Goal: Task Accomplishment & Management: Manage account settings

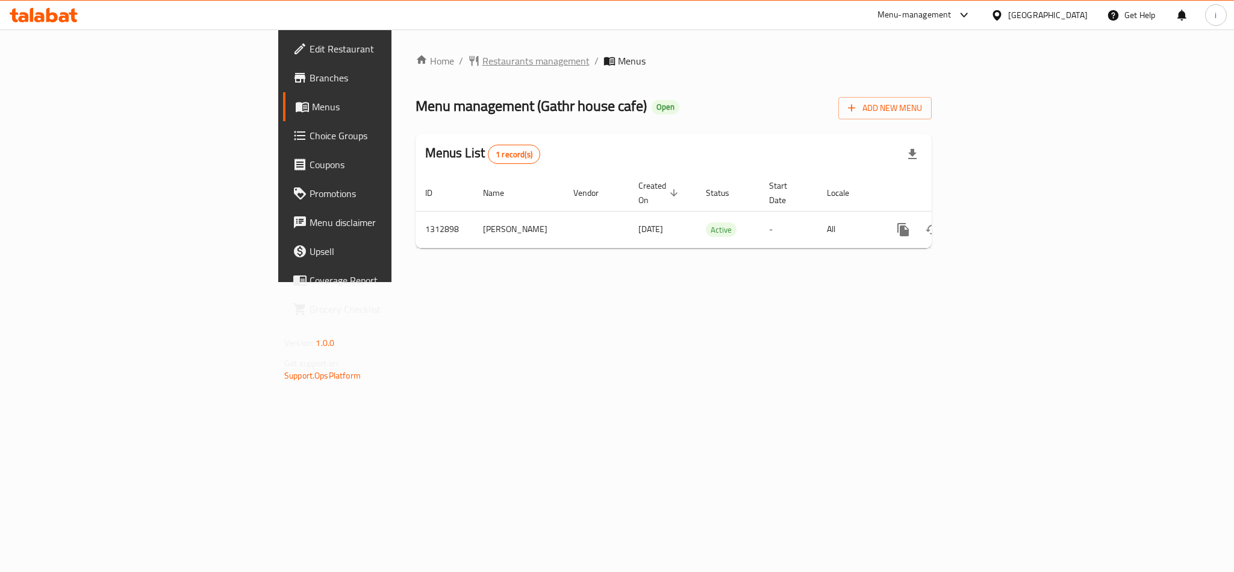
click at [482, 65] on span "Restaurants management" at bounding box center [535, 61] width 107 height 14
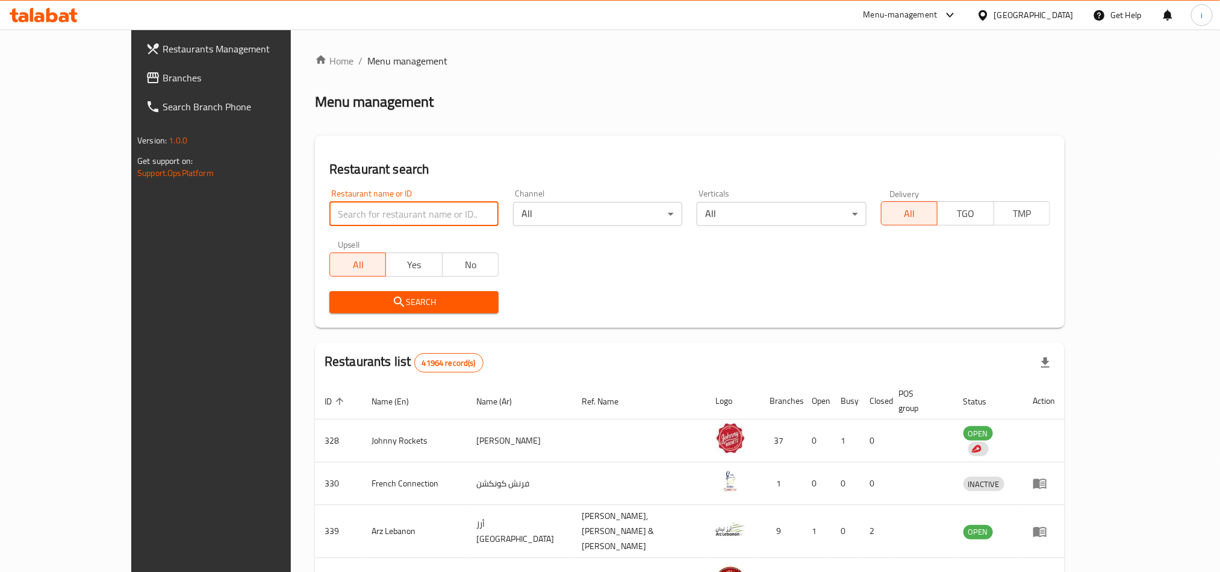
click at [364, 208] on input "search" at bounding box center [413, 214] width 169 height 24
paste input "706288"
type input "706288"
click at [387, 306] on span "Search" at bounding box center [414, 302] width 150 height 15
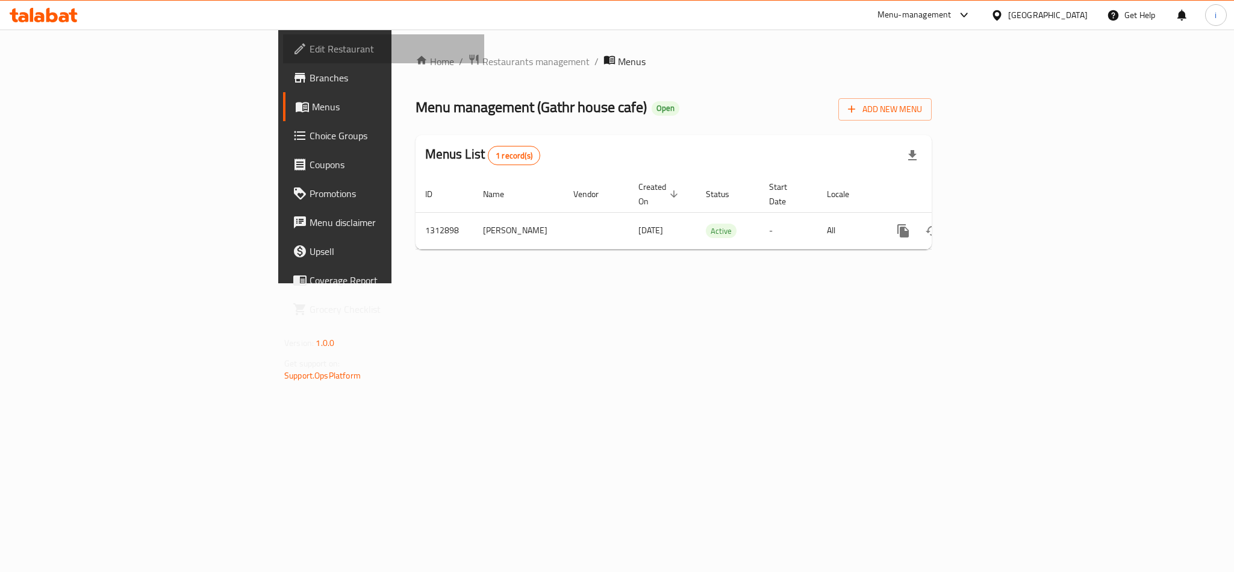
click at [310, 49] on span "Edit Restaurant" at bounding box center [392, 49] width 165 height 14
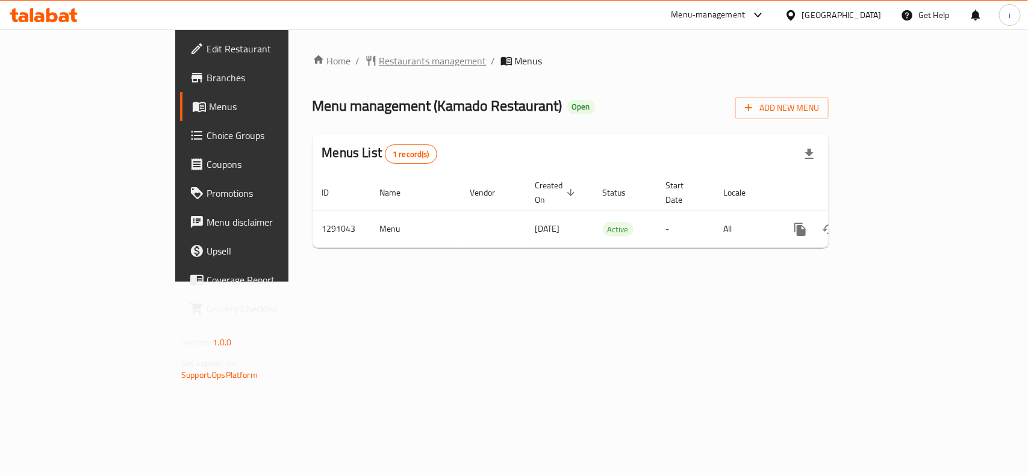
click at [379, 60] on span "Restaurants management" at bounding box center [432, 61] width 107 height 14
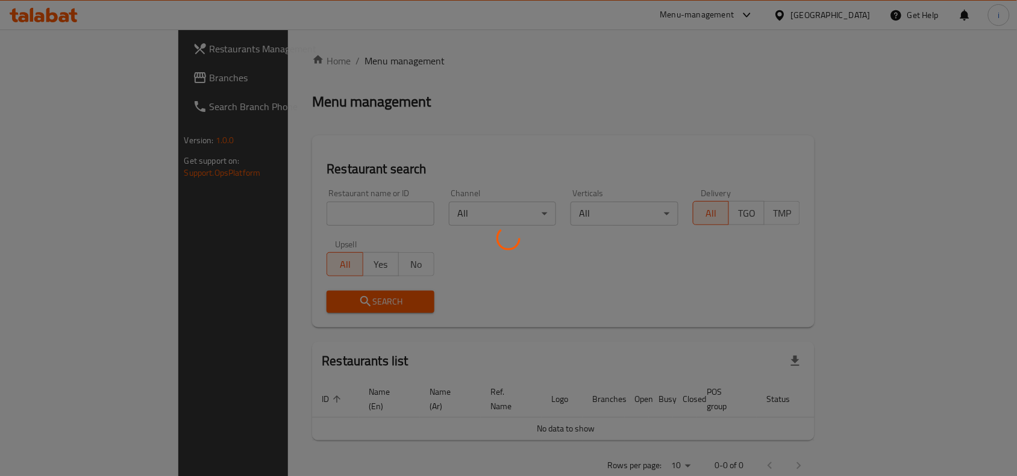
click at [312, 215] on div at bounding box center [508, 238] width 1017 height 476
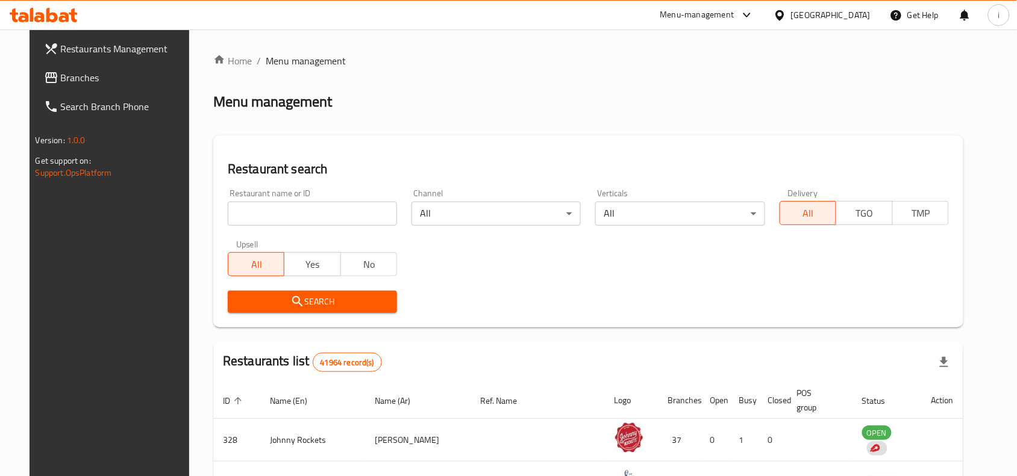
click at [309, 215] on input "search" at bounding box center [312, 214] width 169 height 24
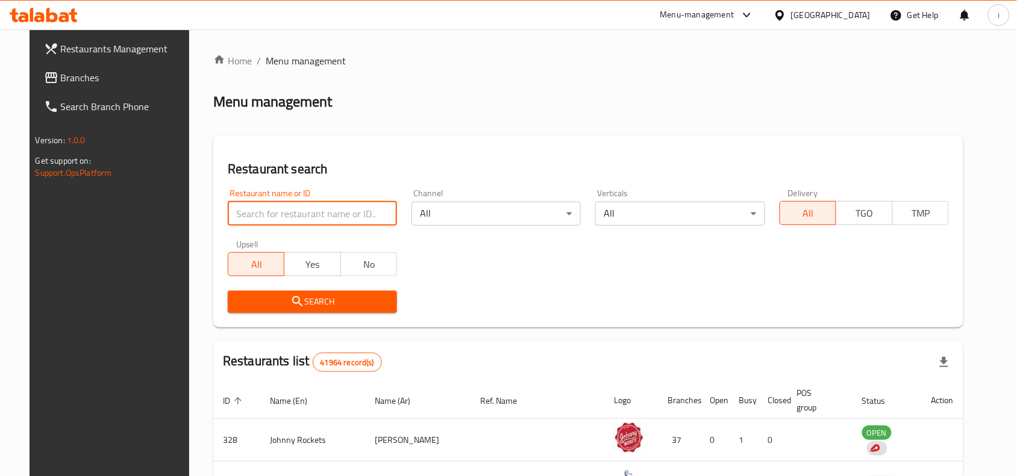
paste input "697090"
type input "697090"
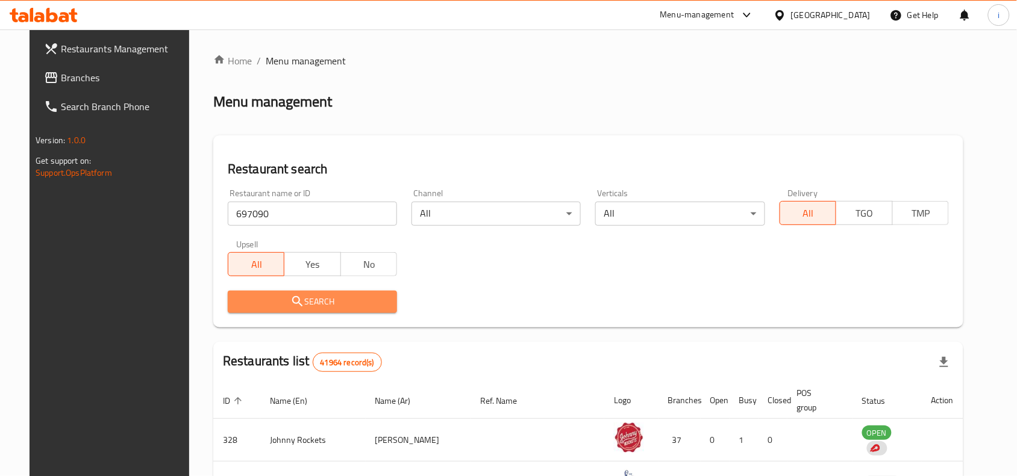
click at [364, 298] on span "Search" at bounding box center [312, 302] width 150 height 15
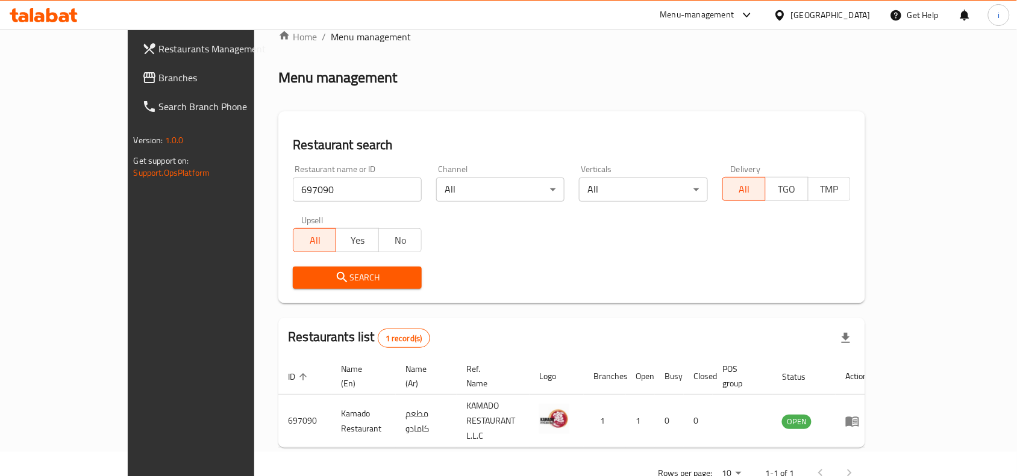
scroll to position [37, 0]
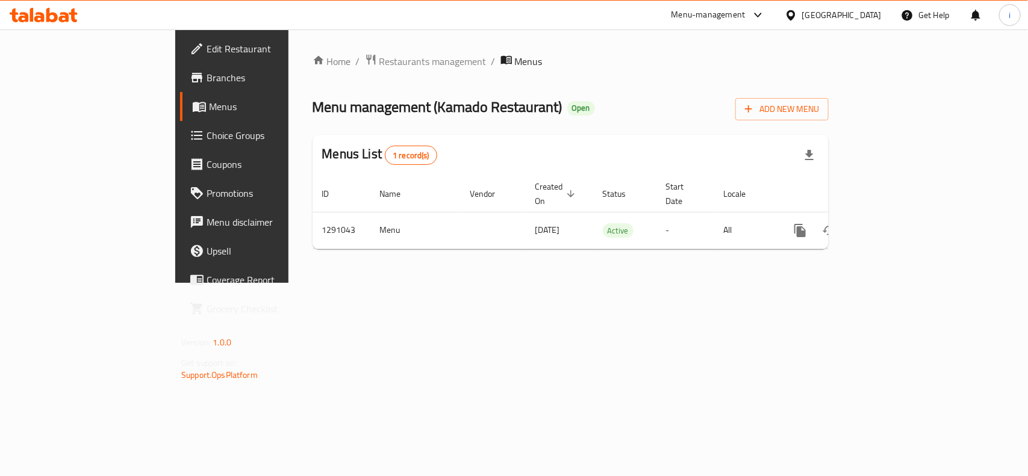
click at [207, 46] on span "Edit Restaurant" at bounding box center [272, 49] width 131 height 14
click at [379, 55] on span "Restaurants management" at bounding box center [432, 61] width 107 height 14
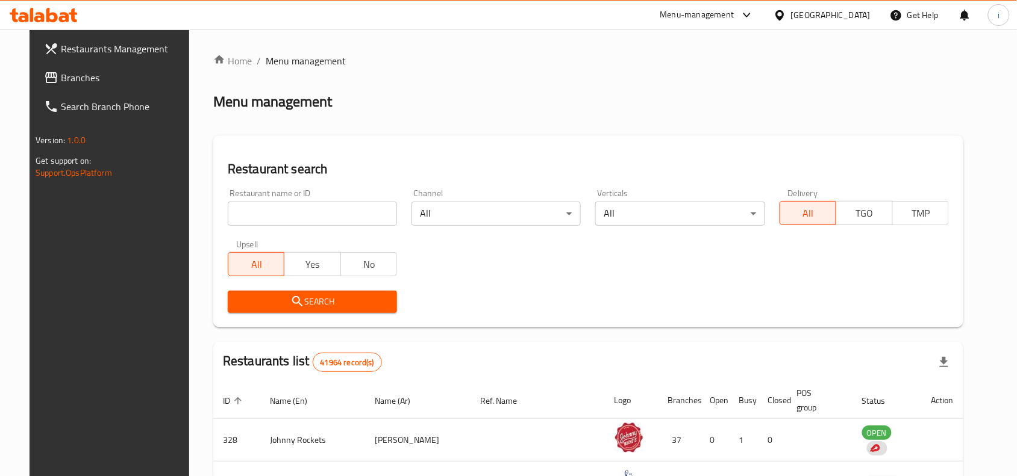
click at [318, 211] on input "search" at bounding box center [312, 214] width 169 height 24
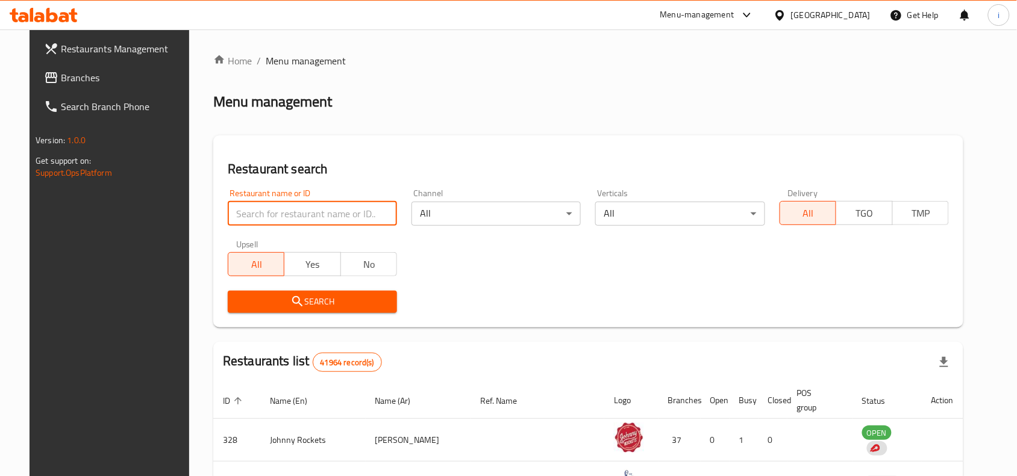
paste input "706944"
type input "706944"
click at [345, 305] on span "Search" at bounding box center [312, 302] width 150 height 15
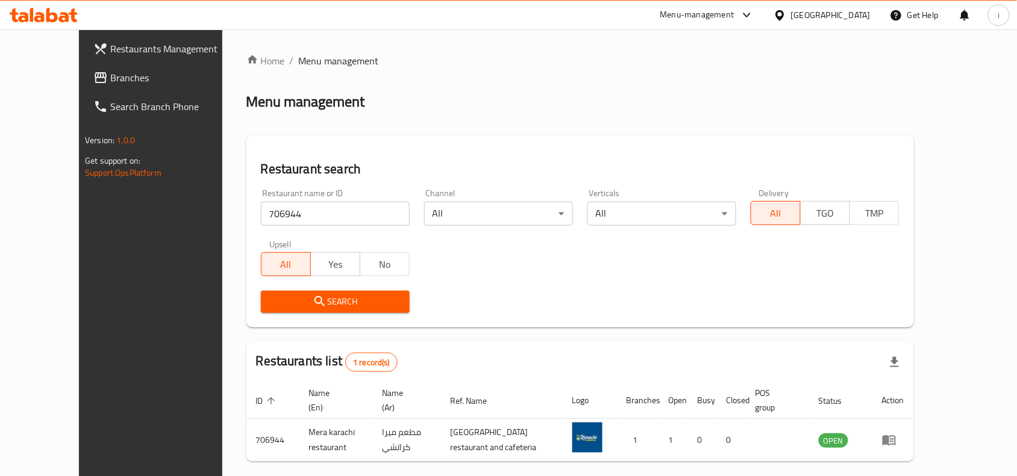
scroll to position [37, 0]
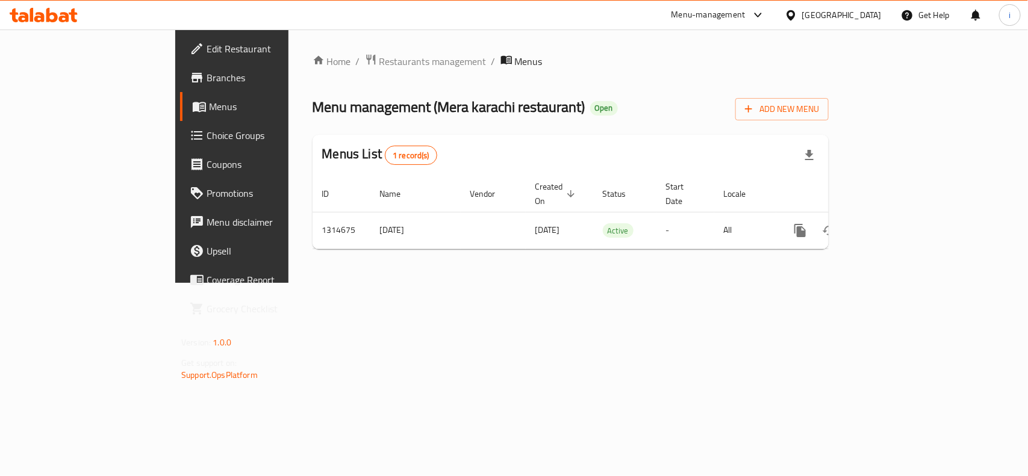
click at [207, 49] on span "Edit Restaurant" at bounding box center [272, 49] width 131 height 14
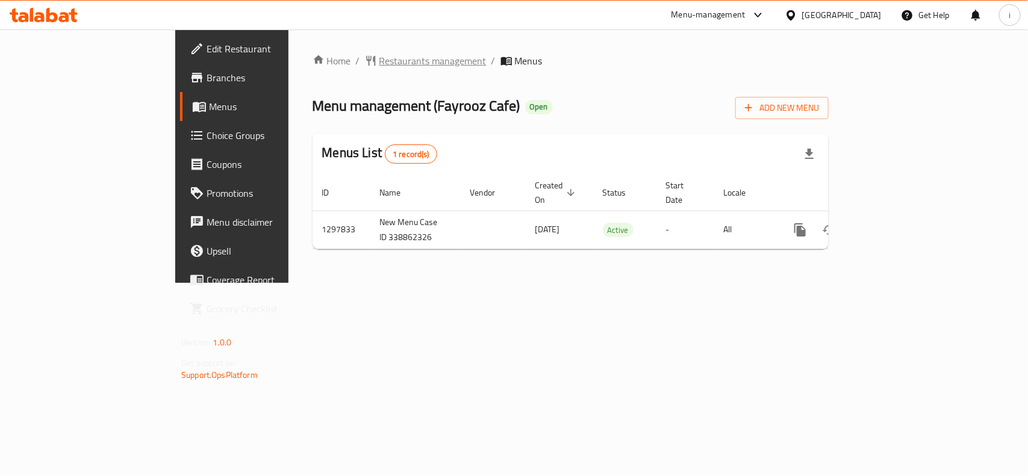
click at [379, 59] on span "Restaurants management" at bounding box center [432, 61] width 107 height 14
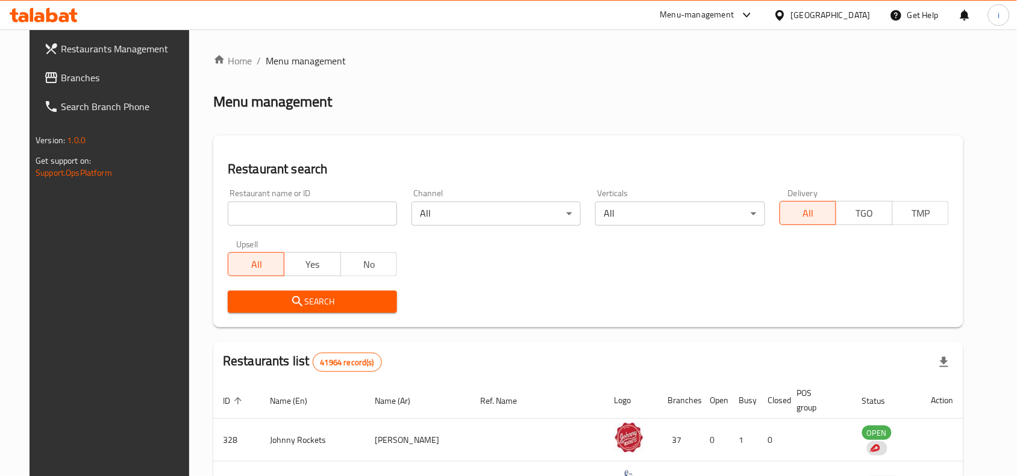
click at [284, 213] on input "search" at bounding box center [312, 214] width 169 height 24
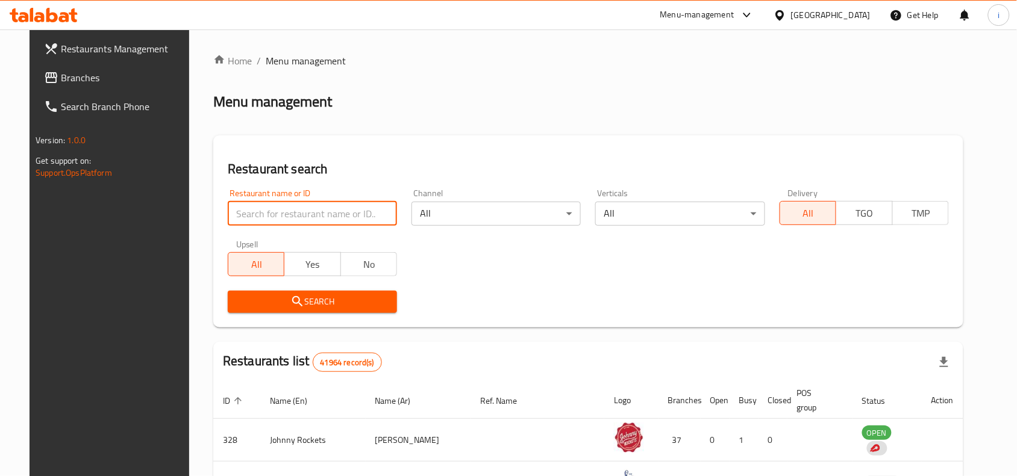
paste input "700667"
type input "700667"
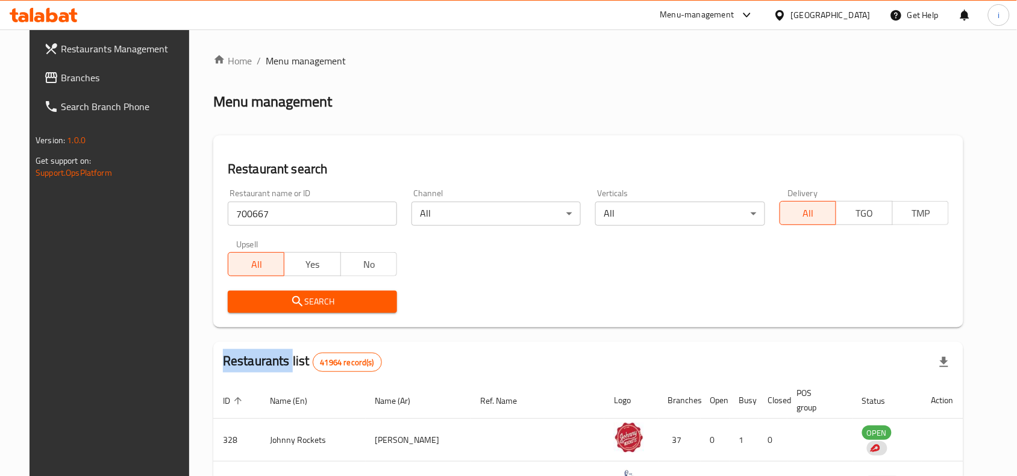
click at [331, 290] on div "Search" at bounding box center [312, 302] width 184 height 37
click at [331, 298] on span "Search" at bounding box center [312, 302] width 150 height 15
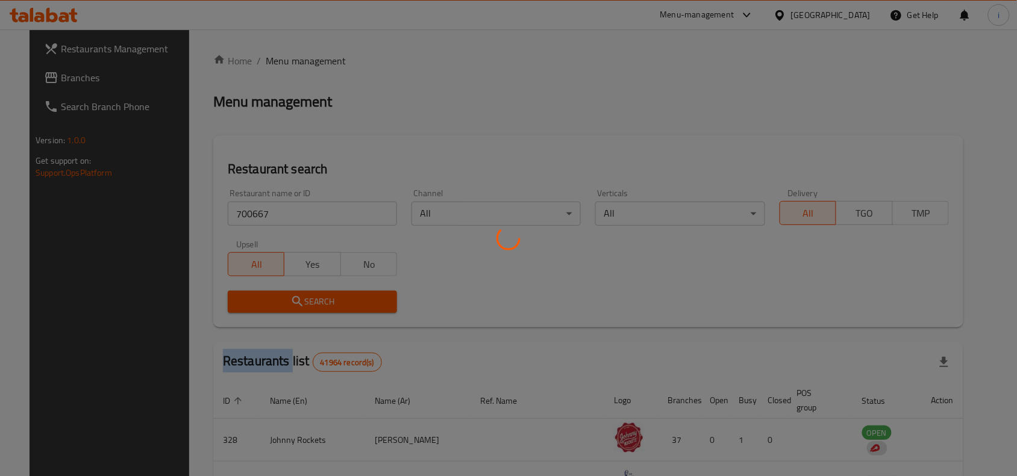
click at [331, 298] on div at bounding box center [508, 238] width 1017 height 476
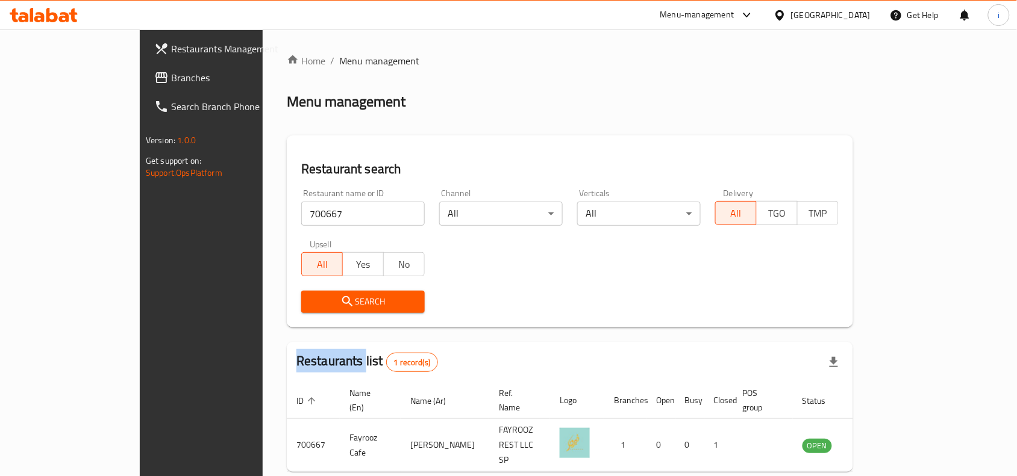
scroll to position [37, 0]
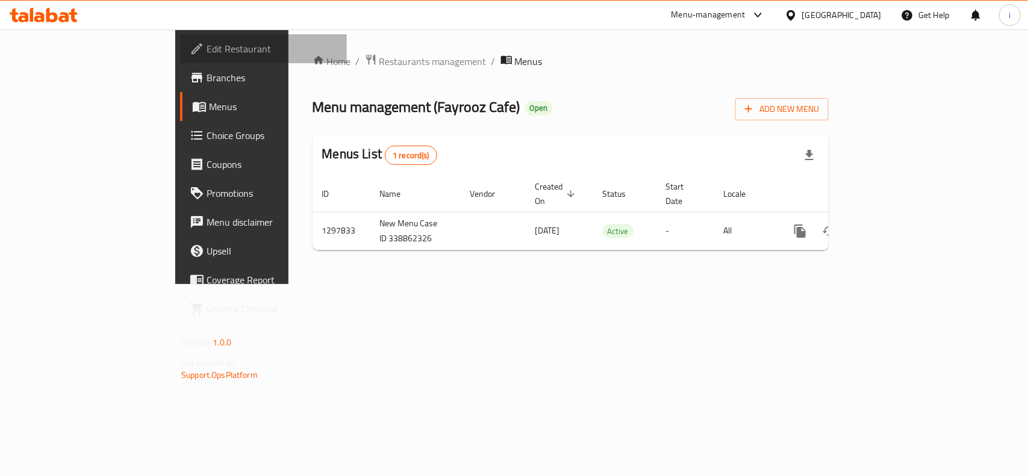
click at [207, 52] on span "Edit Restaurant" at bounding box center [272, 49] width 131 height 14
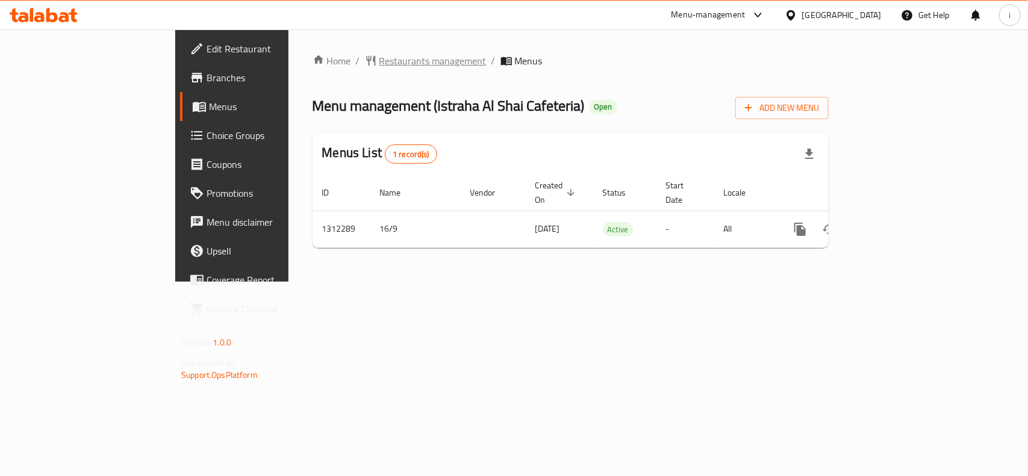
click at [379, 67] on span "Restaurants management" at bounding box center [432, 61] width 107 height 14
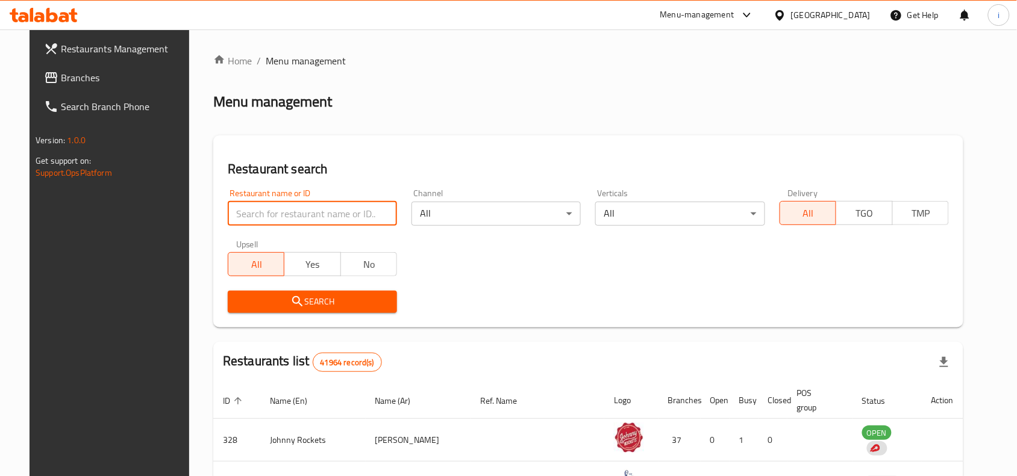
click at [278, 214] on input "search" at bounding box center [312, 214] width 169 height 24
paste input "705942"
type input "705942"
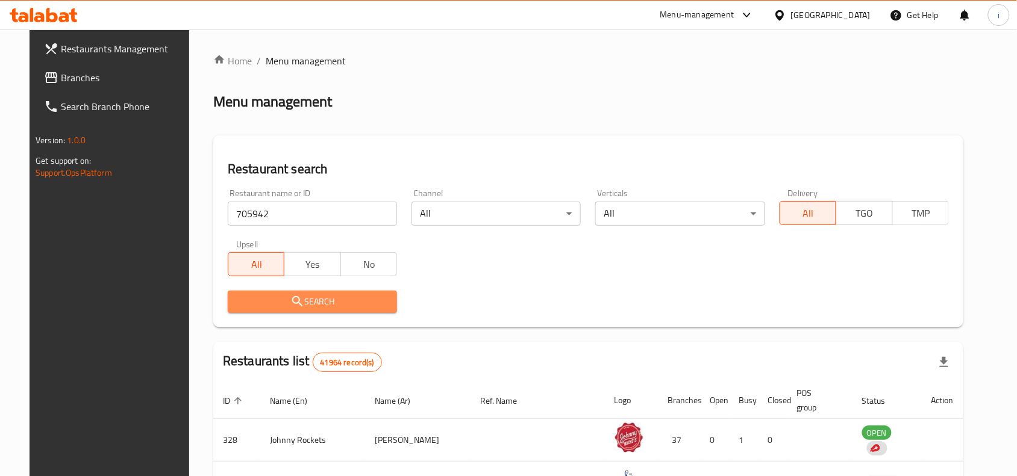
click at [299, 300] on span "Search" at bounding box center [312, 302] width 150 height 15
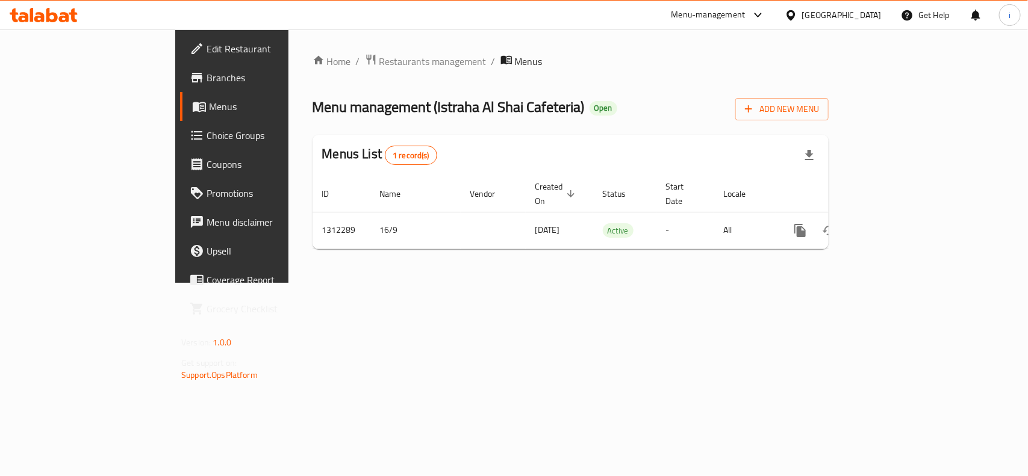
click at [207, 47] on span "Edit Restaurant" at bounding box center [272, 49] width 131 height 14
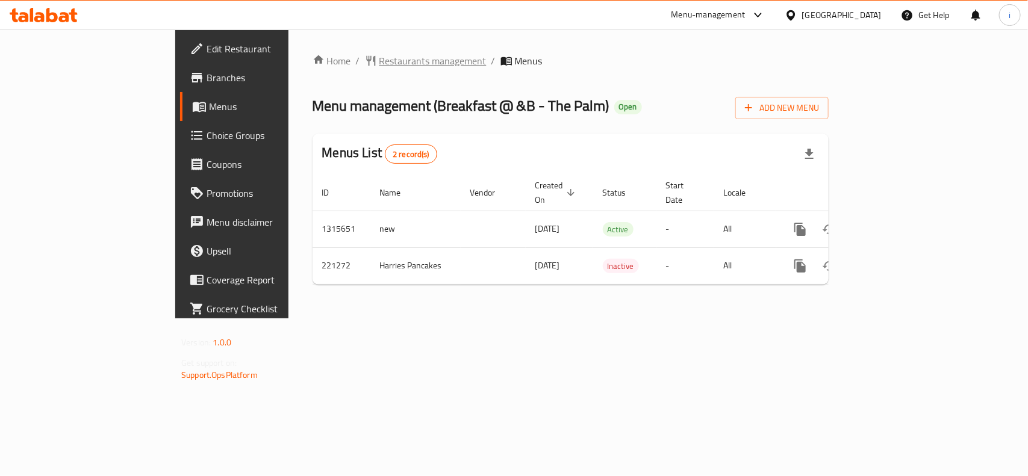
click at [379, 66] on span "Restaurants management" at bounding box center [432, 61] width 107 height 14
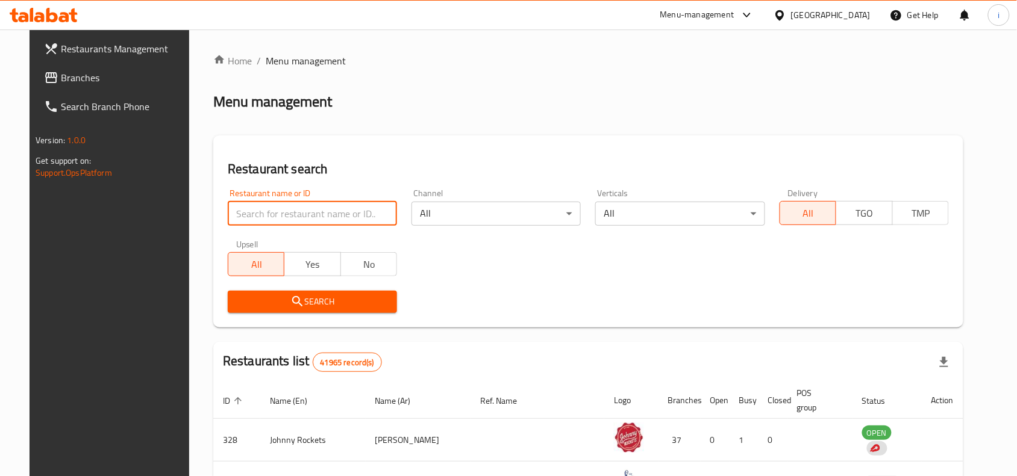
click at [272, 210] on input "search" at bounding box center [312, 214] width 169 height 24
paste input "625374"
type input "625374"
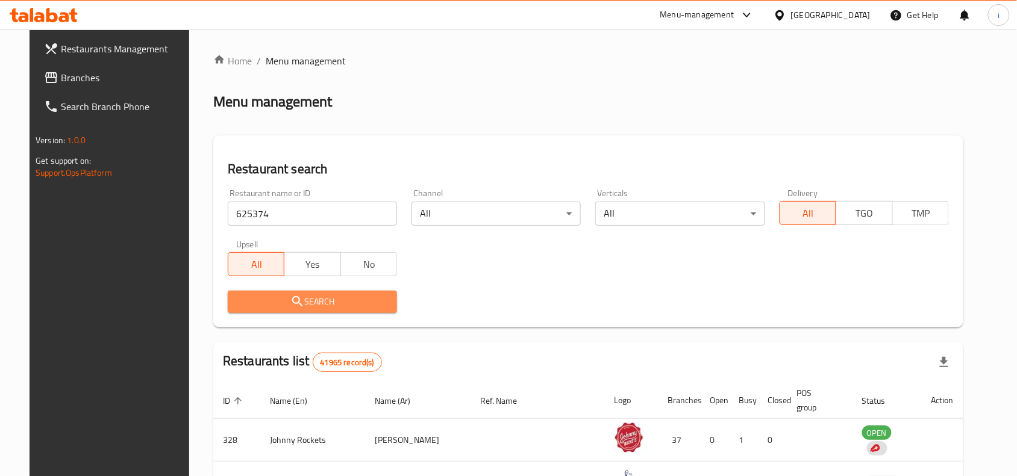
click at [308, 305] on span "Search" at bounding box center [312, 302] width 150 height 15
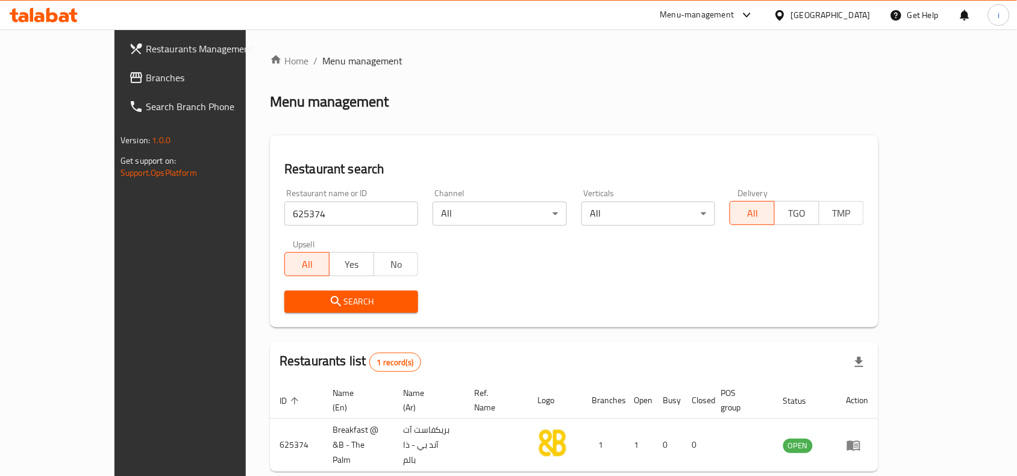
scroll to position [37, 0]
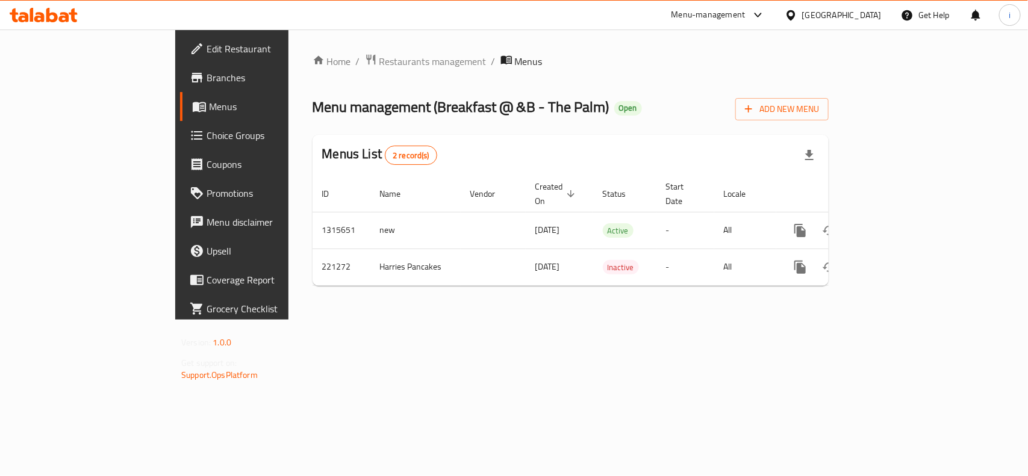
click at [207, 52] on span "Edit Restaurant" at bounding box center [272, 49] width 131 height 14
click at [379, 59] on span "Restaurants management" at bounding box center [432, 61] width 107 height 14
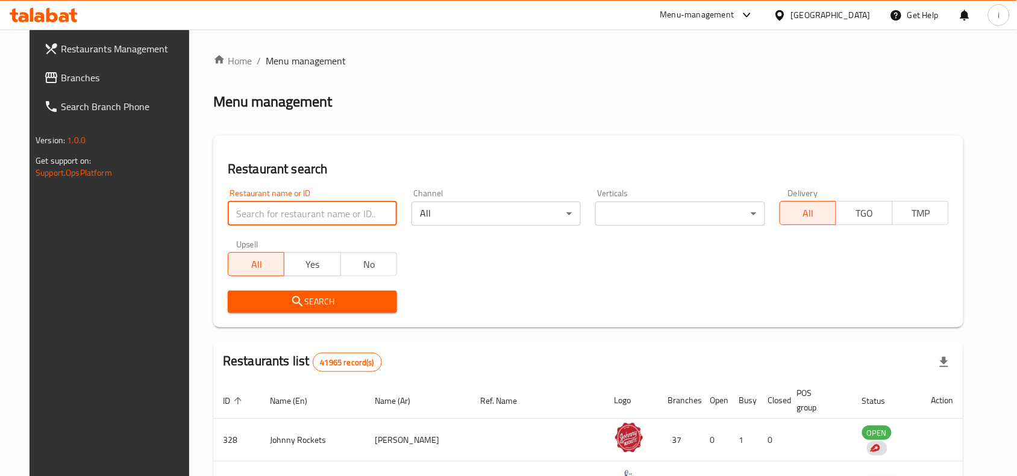
click at [322, 205] on input "search" at bounding box center [312, 214] width 169 height 24
paste input "625374"
type input "625374"
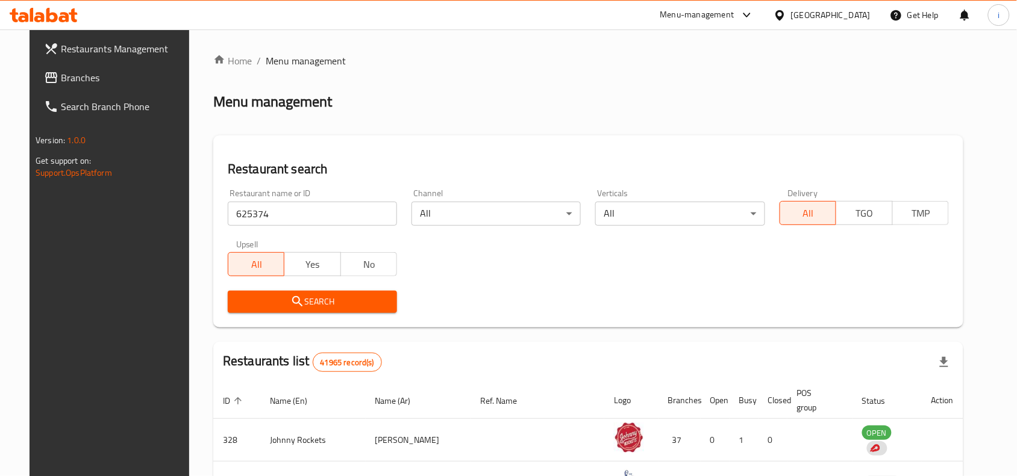
click at [300, 296] on span "Search" at bounding box center [312, 302] width 150 height 15
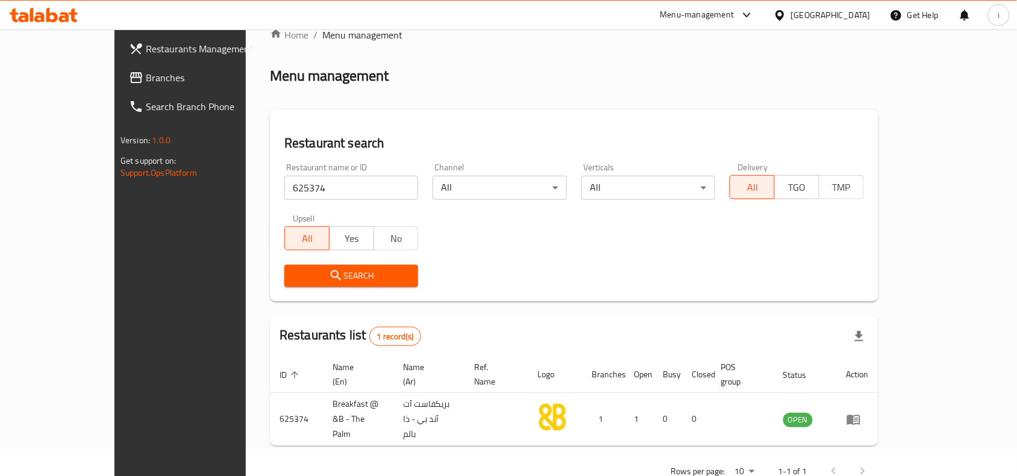
scroll to position [37, 0]
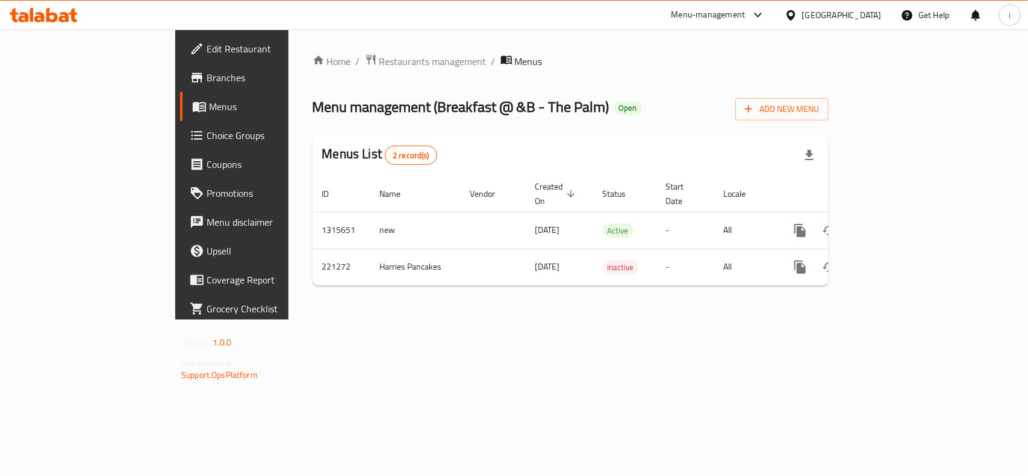
click at [207, 52] on span "Edit Restaurant" at bounding box center [272, 49] width 131 height 14
